Goal: Task Accomplishment & Management: Use online tool/utility

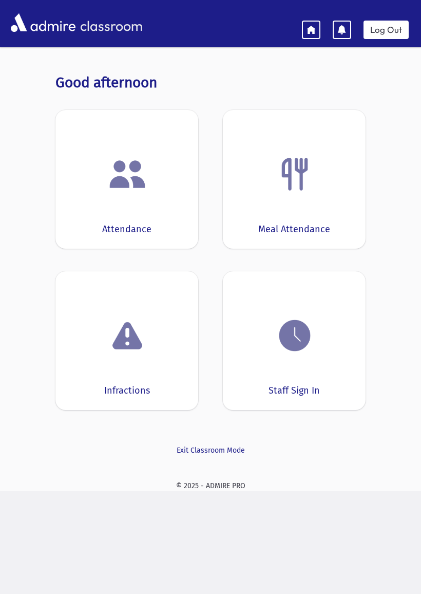
click at [127, 199] on div "Attendance" at bounding box center [127, 179] width 143 height 139
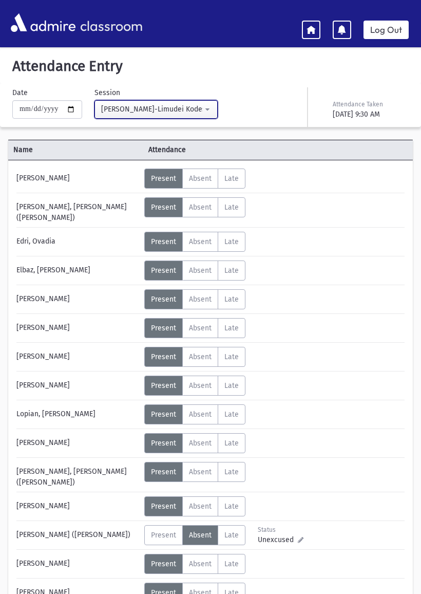
click at [187, 102] on button "[PERSON_NAME]-Limudei Kodesh(9:00AM-2:00PM)" at bounding box center [156, 109] width 123 height 19
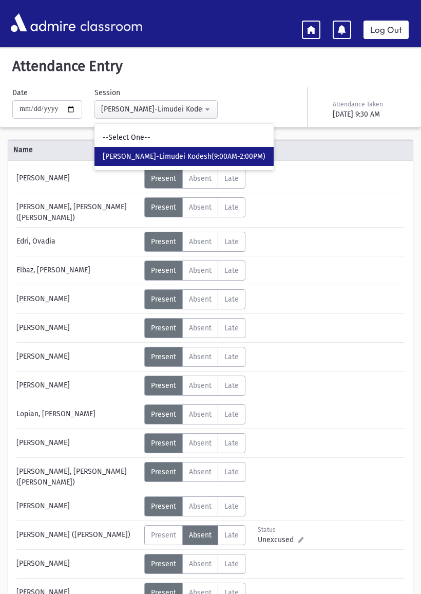
click at [272, 57] on div "Okay" at bounding box center [334, 49] width 153 height 31
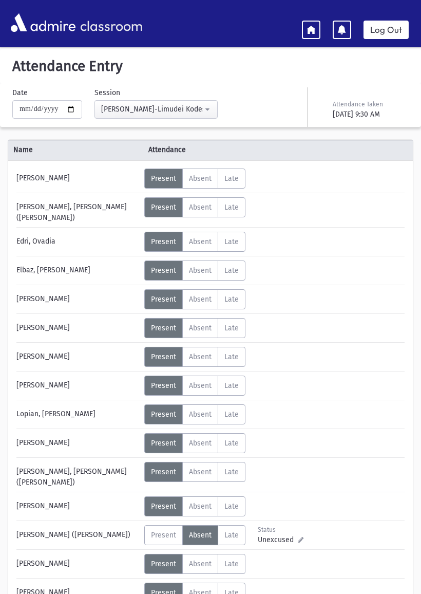
click at [307, 36] on link at bounding box center [311, 30] width 19 height 19
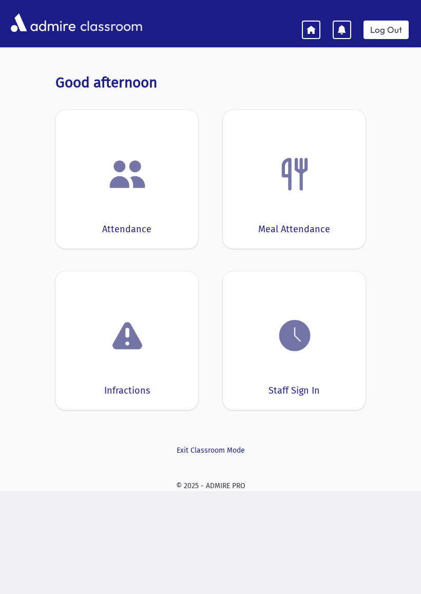
click at [284, 335] on img at bounding box center [295, 335] width 39 height 39
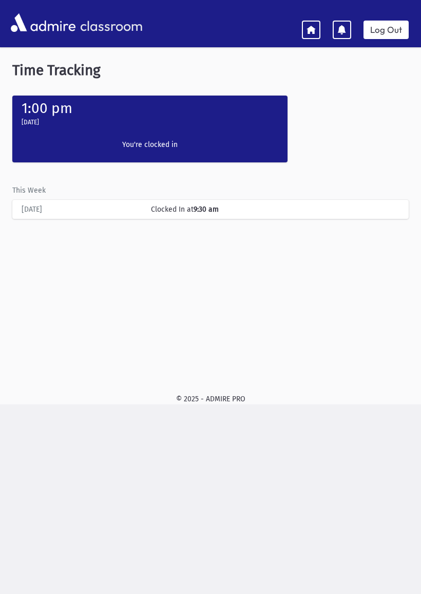
click at [194, 202] on div "[DATE] Clocked In at 9:30 am" at bounding box center [210, 209] width 387 height 19
click at [245, 210] on div "Clocked In at 9:30 am" at bounding box center [275, 209] width 259 height 11
click at [313, 26] on icon at bounding box center [311, 29] width 9 height 9
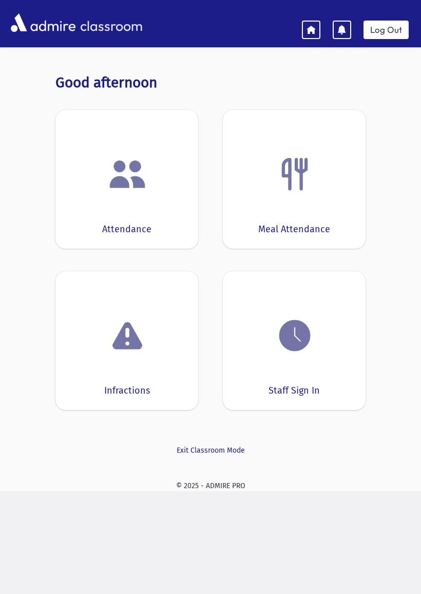
click at [361, 576] on div "classroom Log Out Notification alerts are not supported on this device Good aft…" at bounding box center [210, 318] width 421 height 594
click at [120, 214] on div "Attendance" at bounding box center [127, 179] width 143 height 139
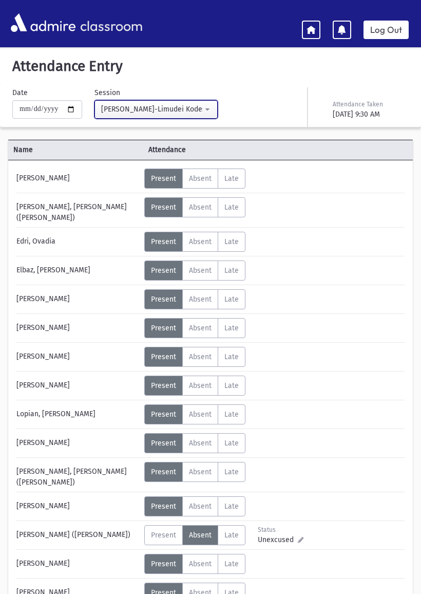
click at [171, 106] on div "[PERSON_NAME]-Limudei Kodesh(9:00AM-2:00PM)" at bounding box center [152, 109] width 102 height 11
